Goal: Transaction & Acquisition: Purchase product/service

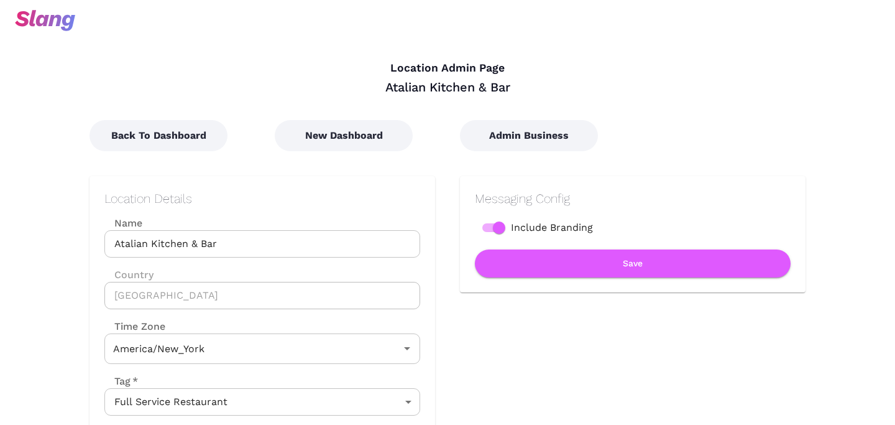
type input "Eastern Time"
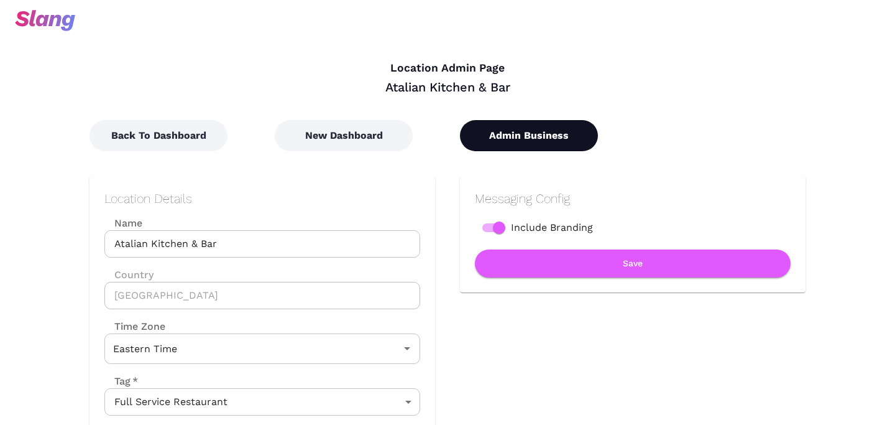
click at [524, 139] on button "Admin Business" at bounding box center [529, 135] width 138 height 31
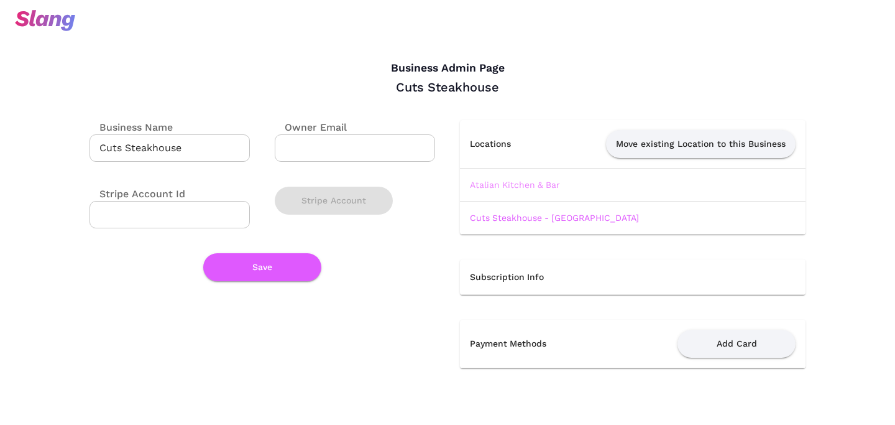
click at [499, 182] on link "Atalian Kitchen & Bar" at bounding box center [515, 185] width 90 height 10
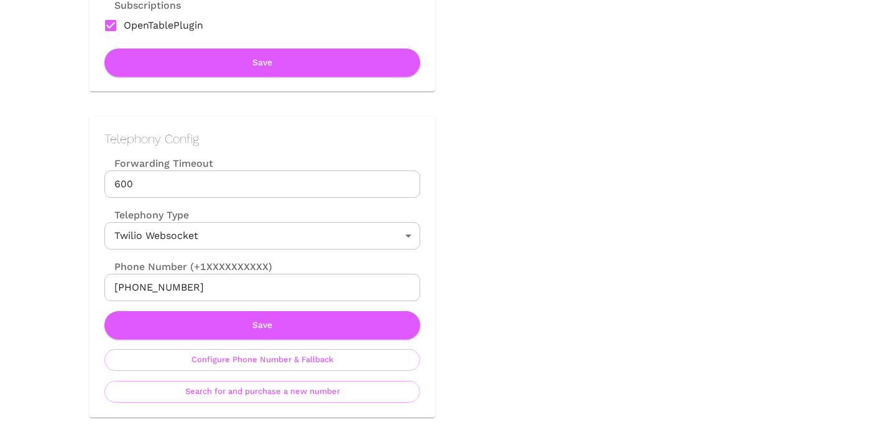
scroll to position [494, 0]
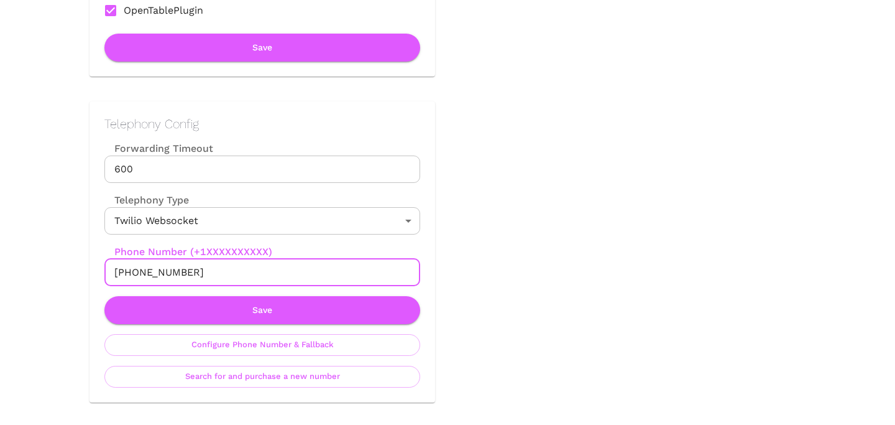
drag, startPoint x: 128, startPoint y: 272, endPoint x: 221, endPoint y: 272, distance: 93.3
click at [221, 272] on input "[PHONE_NUMBER]" at bounding box center [262, 272] width 316 height 27
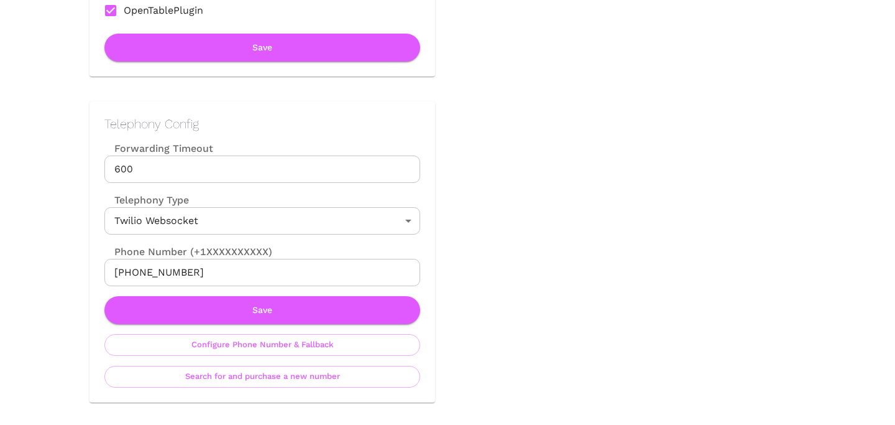
scroll to position [0, 0]
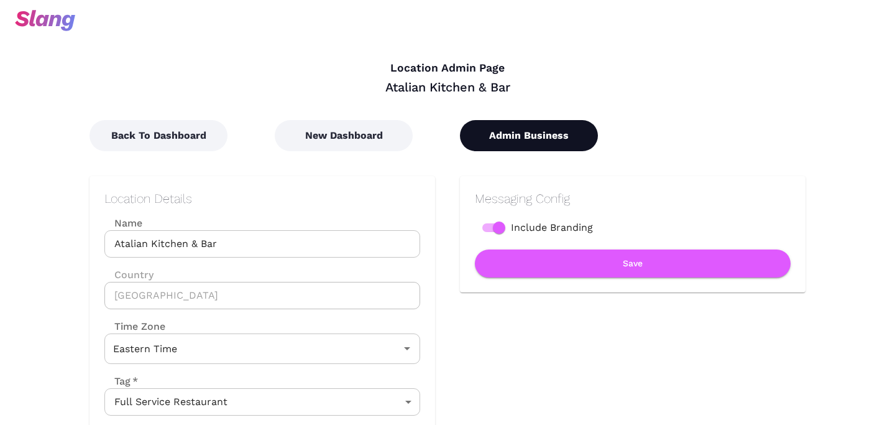
click at [535, 144] on button "Admin Business" at bounding box center [529, 135] width 138 height 31
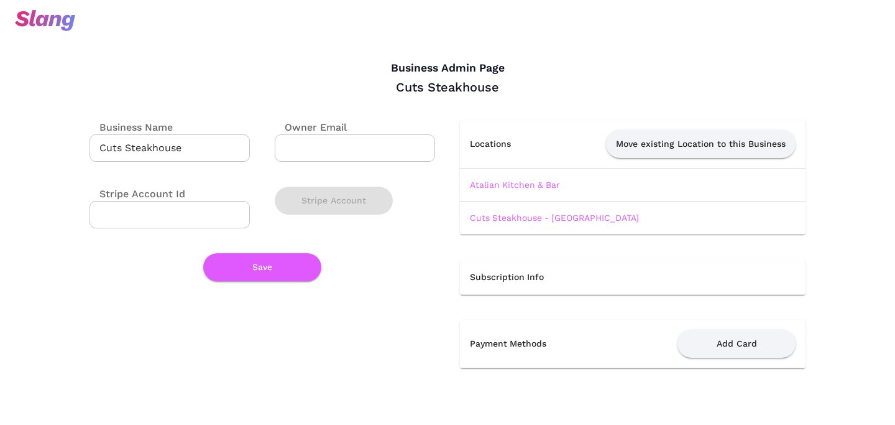
click at [525, 223] on td "Cuts Steakhouse - [GEOGRAPHIC_DATA]" at bounding box center [633, 217] width 346 height 33
click at [528, 220] on link "Cuts Steakhouse - [GEOGRAPHIC_DATA]" at bounding box center [554, 218] width 169 height 10
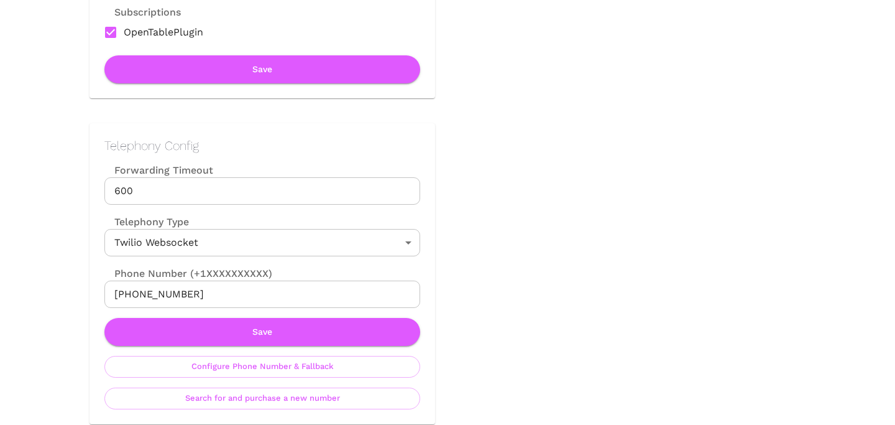
scroll to position [489, 0]
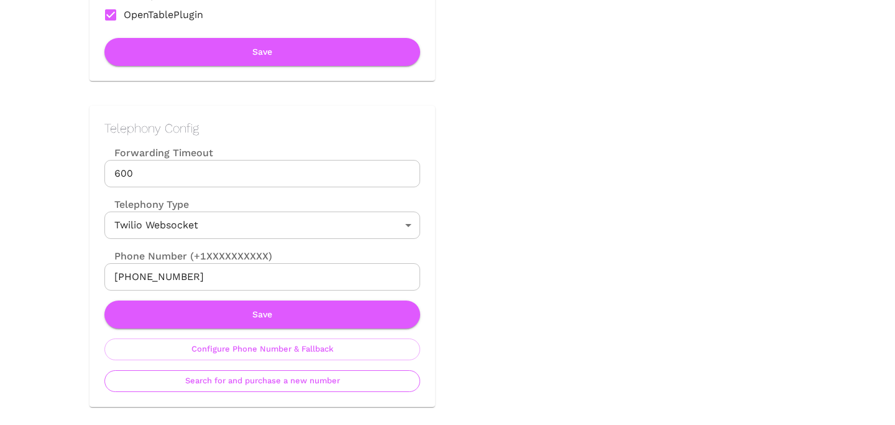
click at [266, 386] on button "Search for and purchase a new number" at bounding box center [262, 381] width 316 height 22
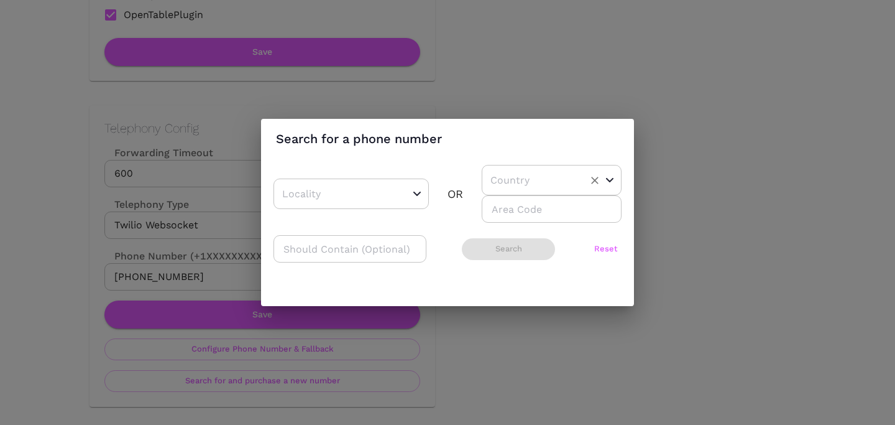
click at [544, 180] on input "text" at bounding box center [532, 179] width 90 height 19
click at [533, 208] on li "US" at bounding box center [547, 211] width 131 height 22
type input "US"
click at [533, 211] on input "number" at bounding box center [552, 208] width 140 height 27
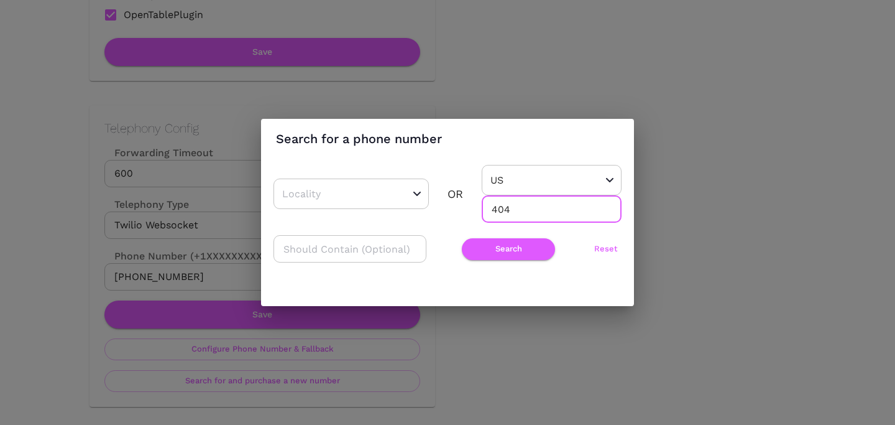
type input "404"
click at [509, 224] on div "​ OR US ​ 404 ​ ​ Search Reset" at bounding box center [448, 220] width 348 height 110
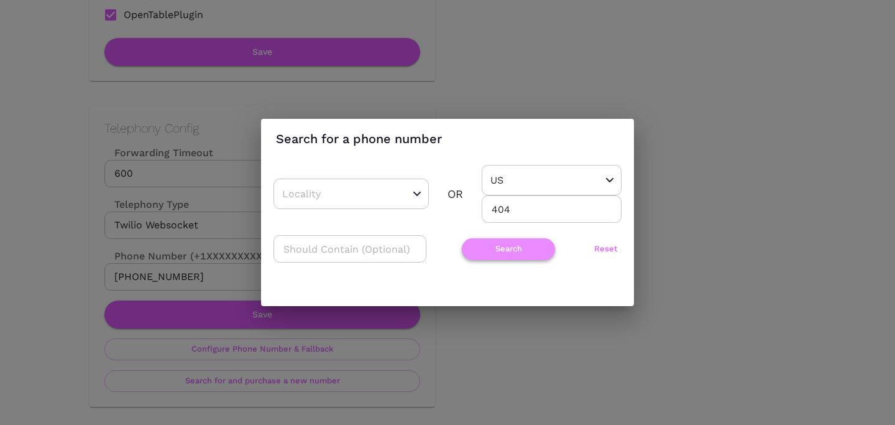
click at [509, 246] on button "Search" at bounding box center [508, 249] width 93 height 22
click at [512, 74] on div "Search for a phone number ​ OR US ​ 404 ​ ​ Search Reset" at bounding box center [447, 212] width 895 height 425
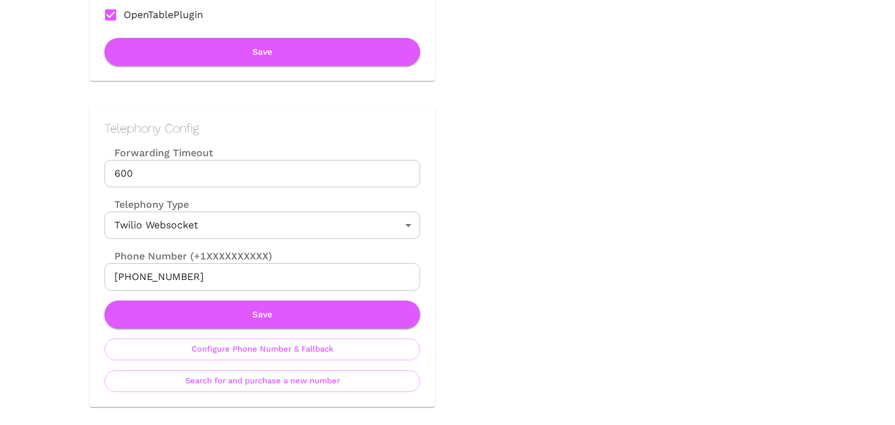
scroll to position [0, 0]
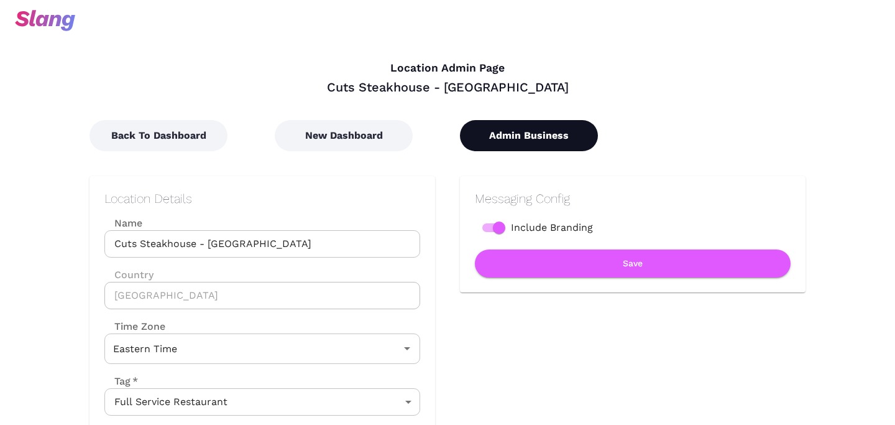
click at [543, 136] on button "Admin Business" at bounding box center [529, 135] width 138 height 31
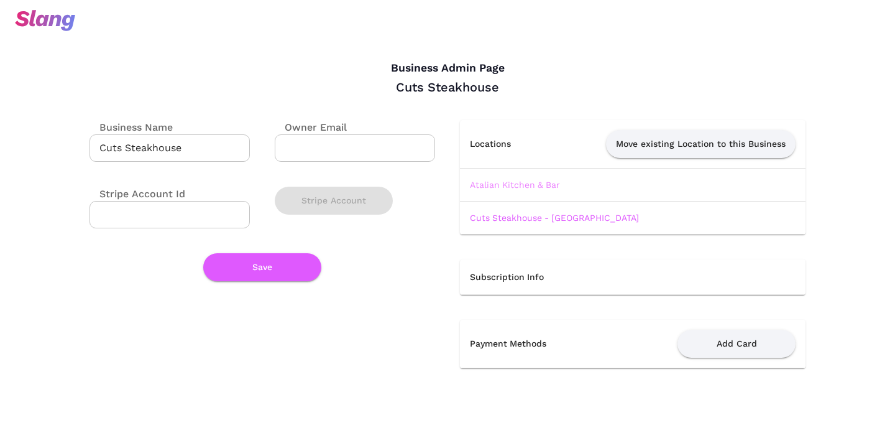
click at [507, 185] on link "Atalian Kitchen & Bar" at bounding box center [515, 185] width 90 height 10
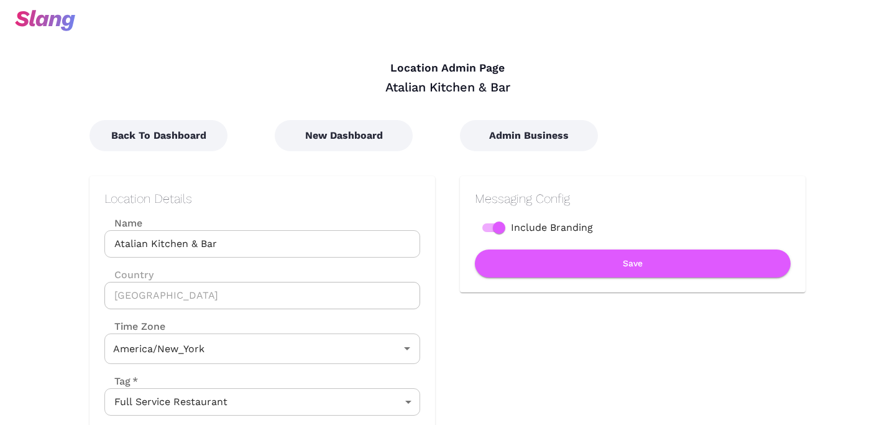
type input "Eastern Time"
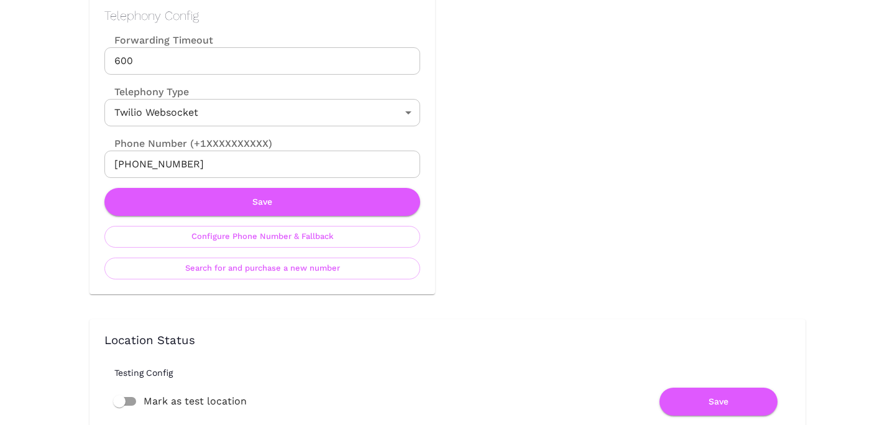
scroll to position [616, 0]
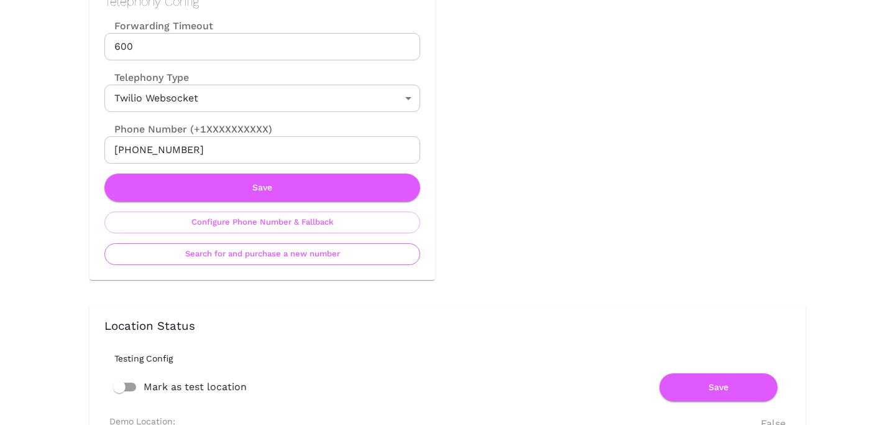
click at [295, 262] on button "Search for and purchase a new number" at bounding box center [262, 254] width 316 height 22
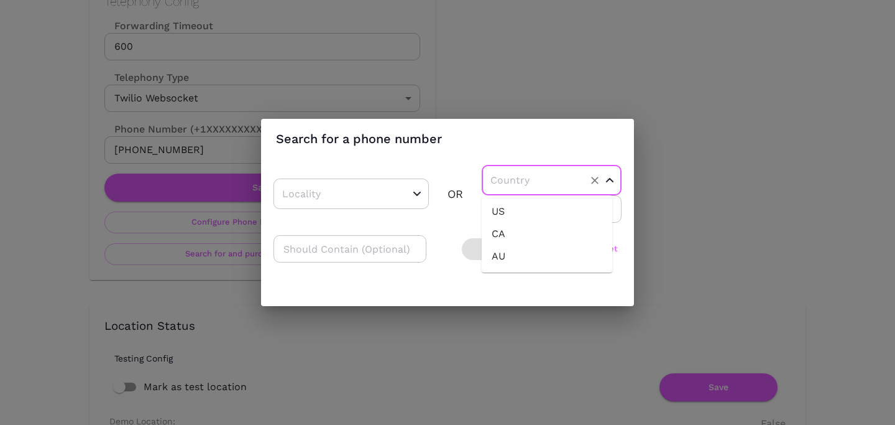
click at [509, 188] on input "text" at bounding box center [532, 179] width 90 height 19
click at [510, 218] on ul "US CA AU" at bounding box center [547, 233] width 131 height 77
click at [510, 218] on li "US" at bounding box center [547, 211] width 131 height 22
type input "US"
click at [510, 218] on input "number" at bounding box center [552, 208] width 140 height 27
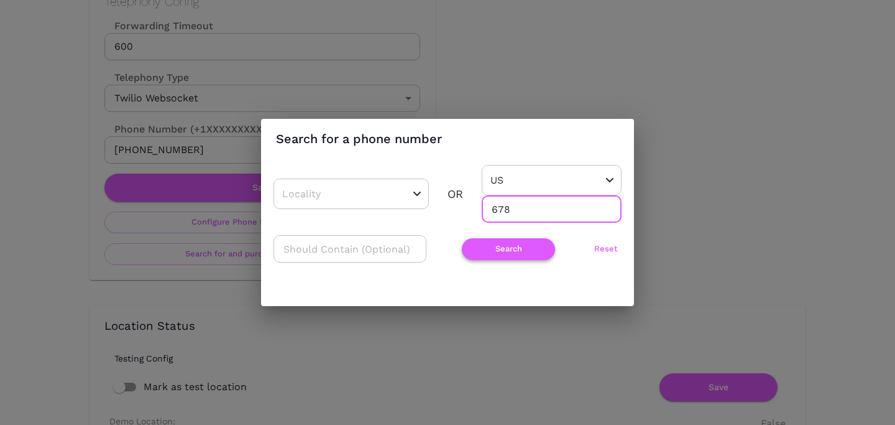
type input "678"
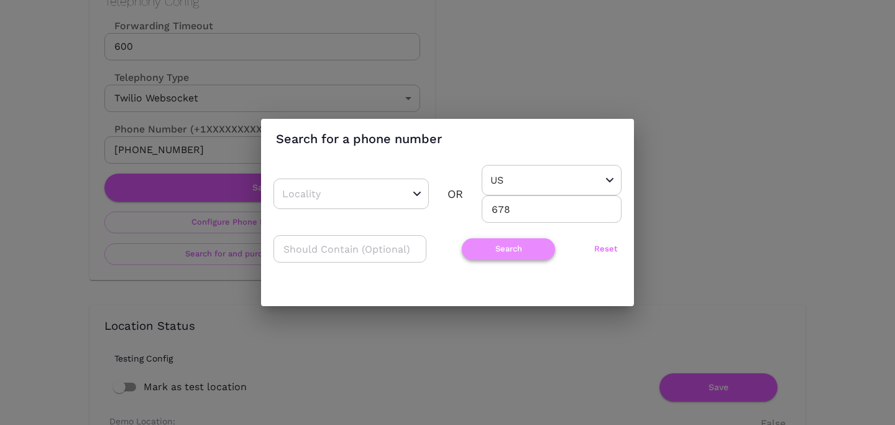
click at [469, 251] on button "Search" at bounding box center [508, 249] width 93 height 22
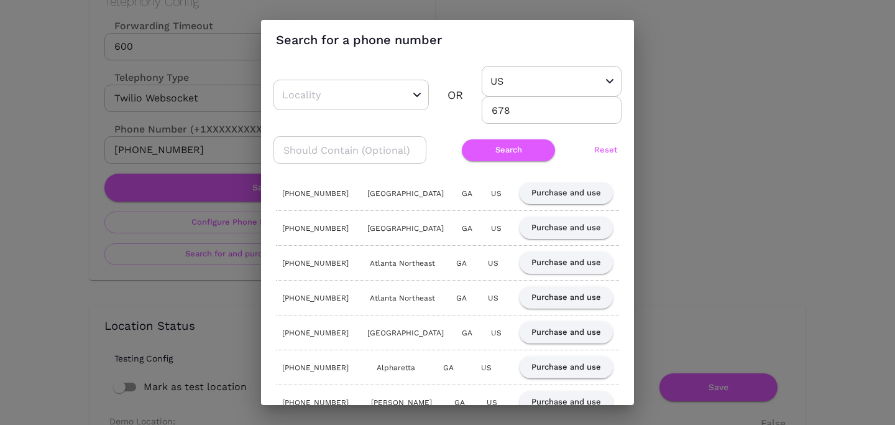
scroll to position [46, 0]
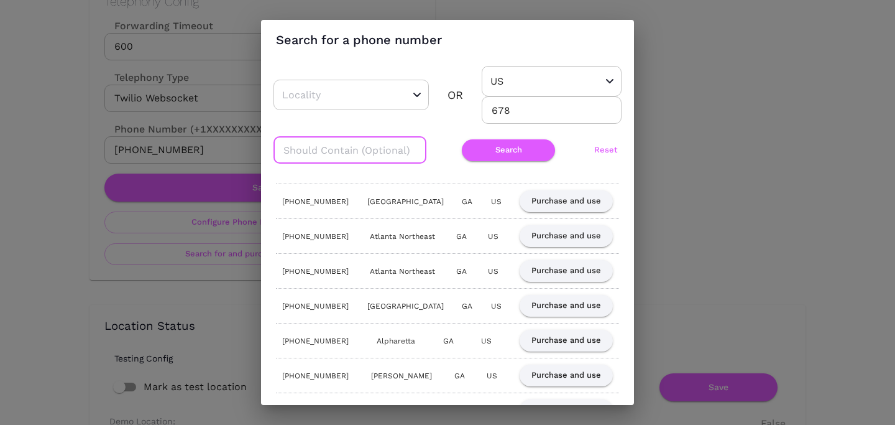
click at [318, 156] on input "text" at bounding box center [350, 149] width 153 height 27
click at [622, 177] on div "Search for a phone number ​ OR US ​ 678 ​ ​ Search Reset [PHONE_NUMBER] [GEOGRA…" at bounding box center [447, 212] width 373 height 385
click at [560, 266] on button "Purchase and use" at bounding box center [566, 271] width 93 height 22
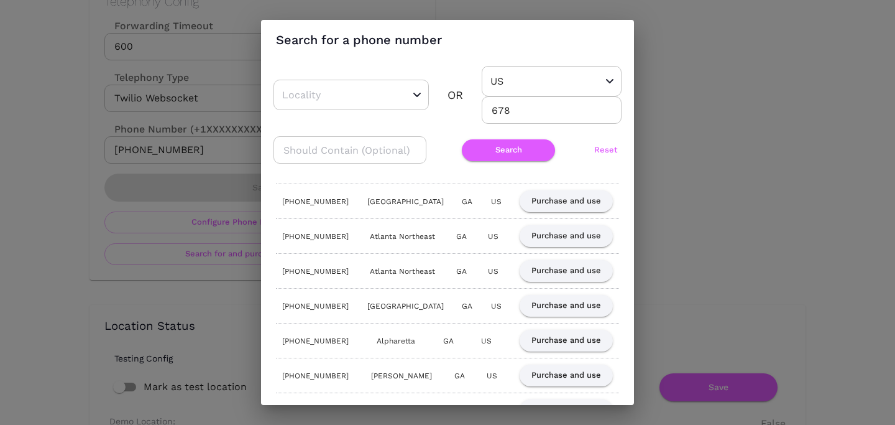
scroll to position [0, 0]
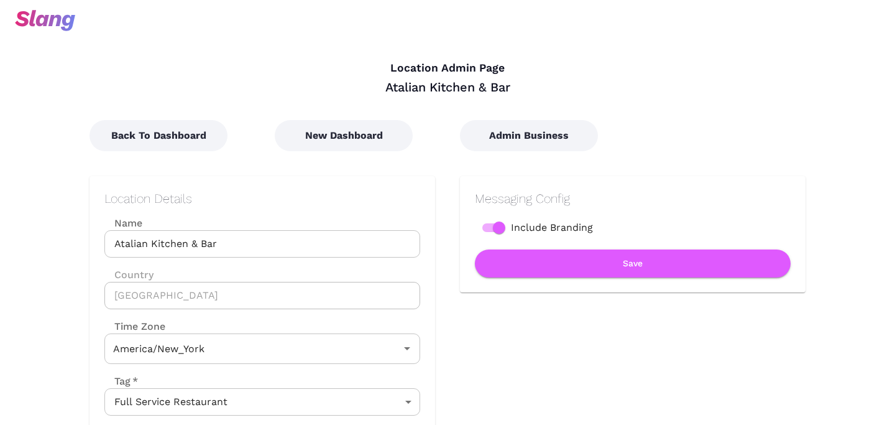
type input "Eastern Time"
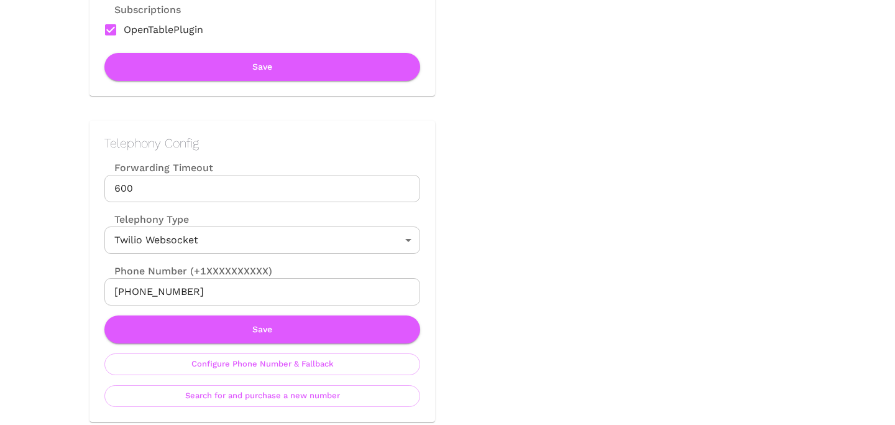
scroll to position [736, 0]
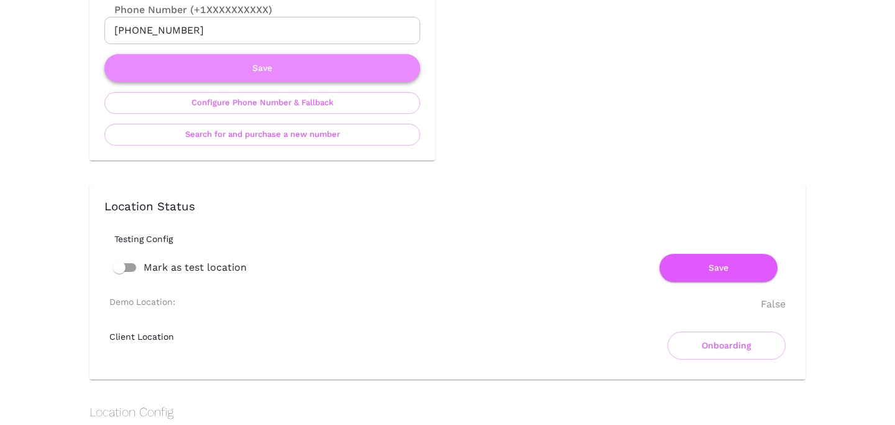
click at [270, 63] on button "Save" at bounding box center [262, 68] width 316 height 28
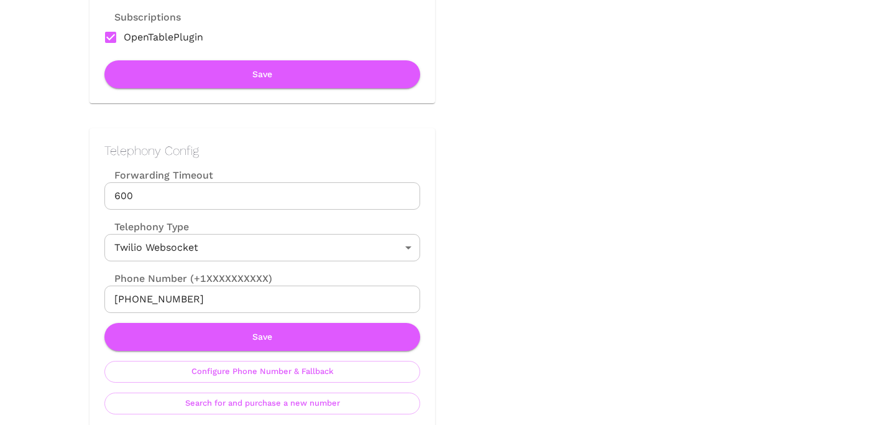
scroll to position [487, 0]
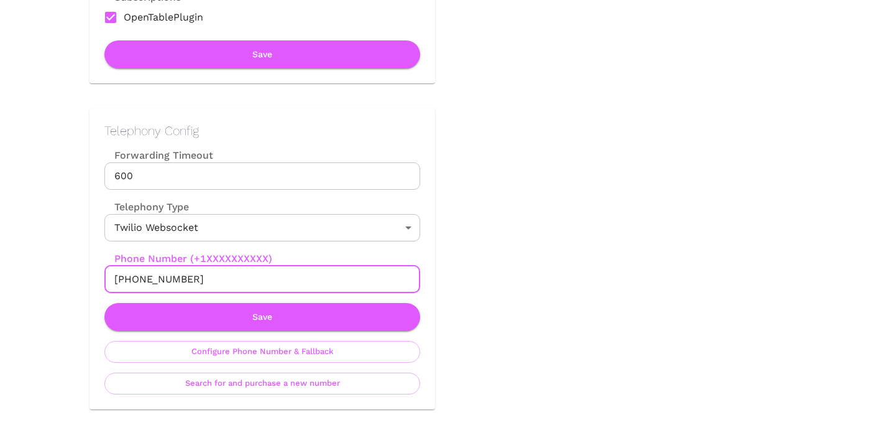
drag, startPoint x: 128, startPoint y: 277, endPoint x: 283, endPoint y: 276, distance: 154.8
click at [284, 277] on input "[PHONE_NUMBER]" at bounding box center [262, 279] width 316 height 27
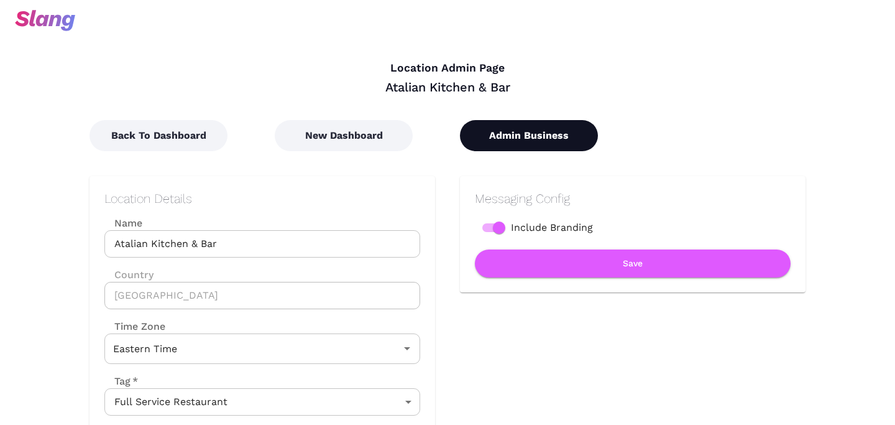
click at [540, 142] on button "Admin Business" at bounding box center [529, 135] width 138 height 31
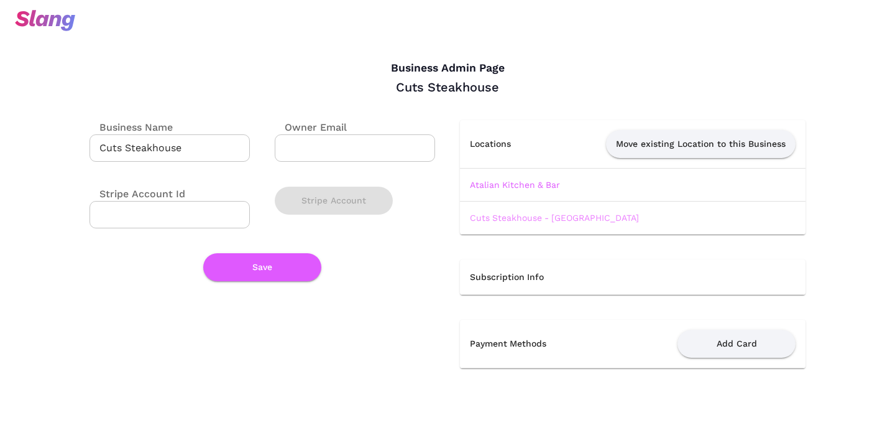
click at [517, 216] on link "Cuts Steakhouse - [GEOGRAPHIC_DATA]" at bounding box center [554, 218] width 169 height 10
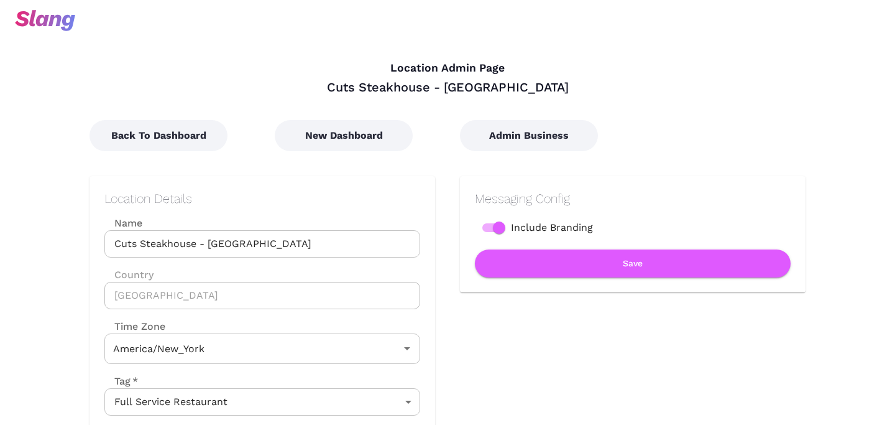
type input "Eastern Time"
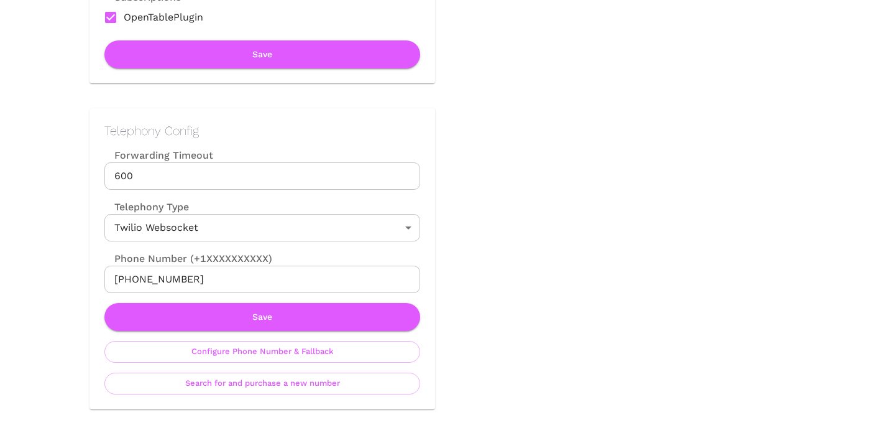
scroll to position [486, 0]
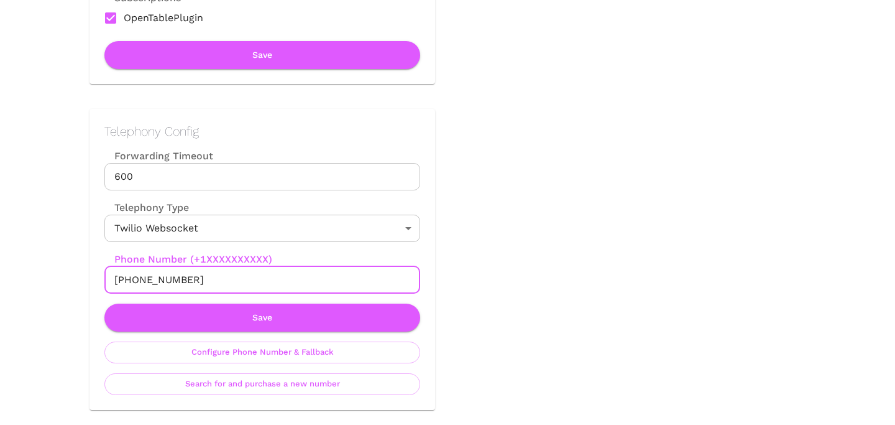
drag, startPoint x: 127, startPoint y: 277, endPoint x: 250, endPoint y: 278, distance: 122.5
click at [251, 278] on input "[PHONE_NUMBER]" at bounding box center [262, 279] width 316 height 27
